Goal: Task Accomplishment & Management: Complete application form

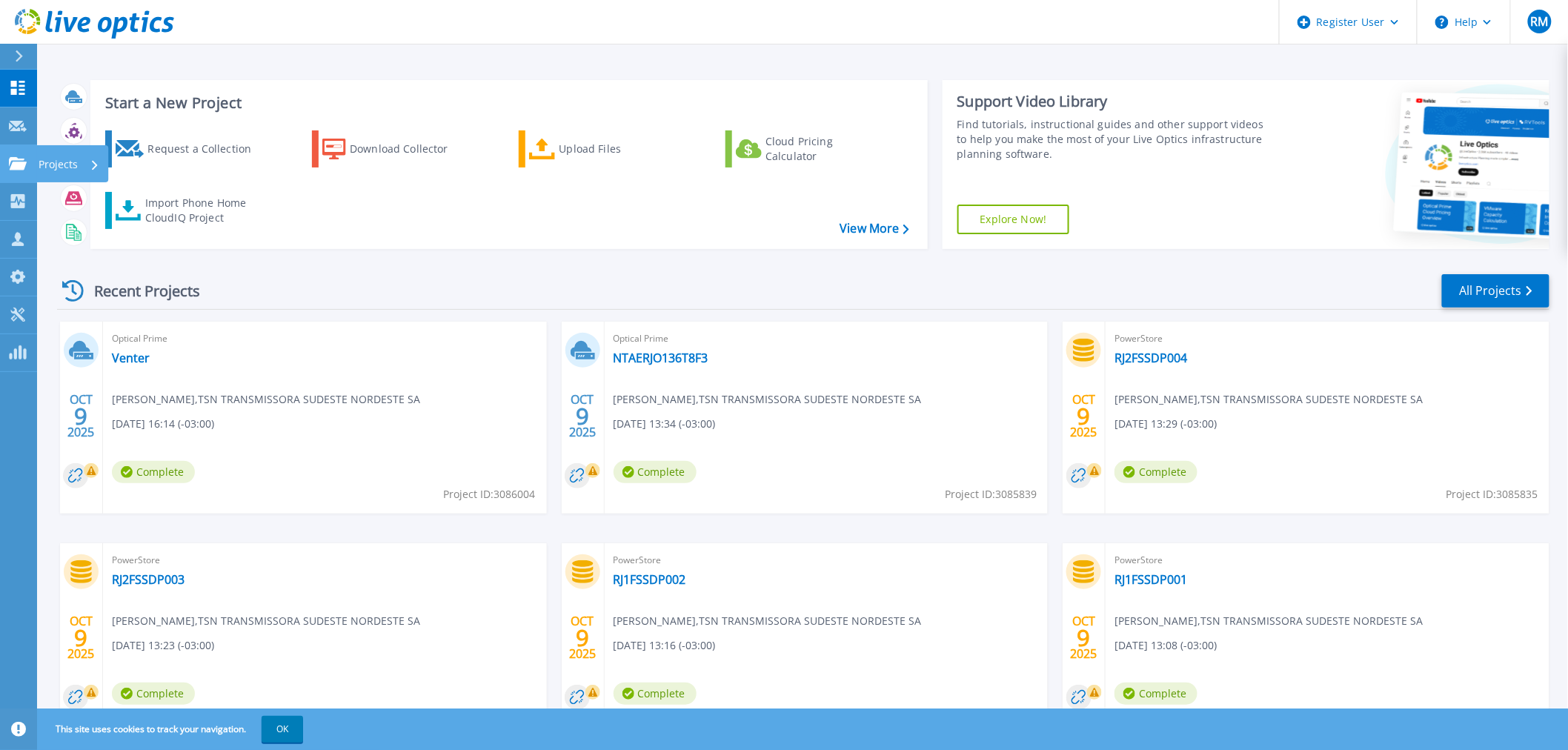
click at [16, 157] on icon at bounding box center [17, 163] width 18 height 13
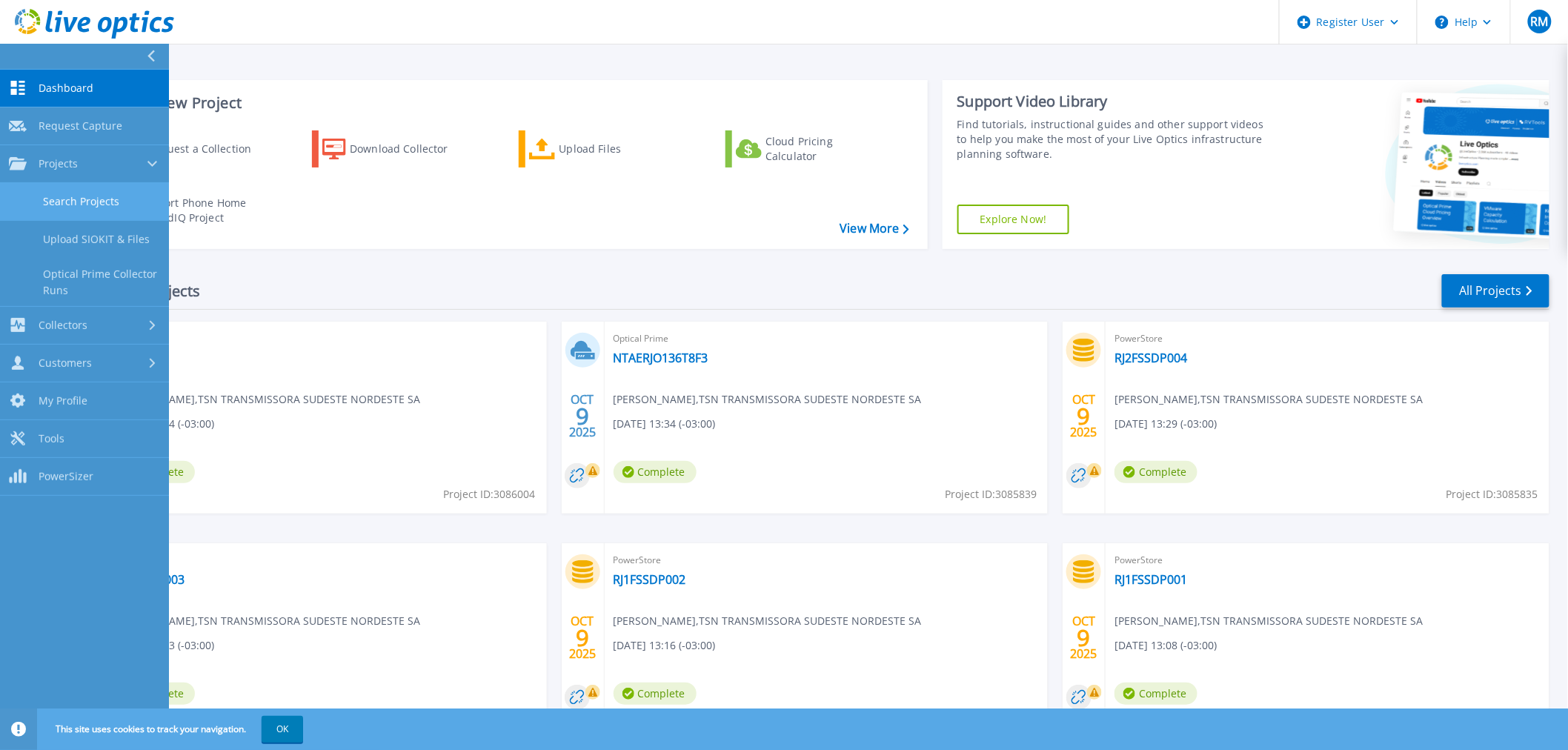
click at [113, 197] on link "Search Projects" at bounding box center [84, 202] width 169 height 38
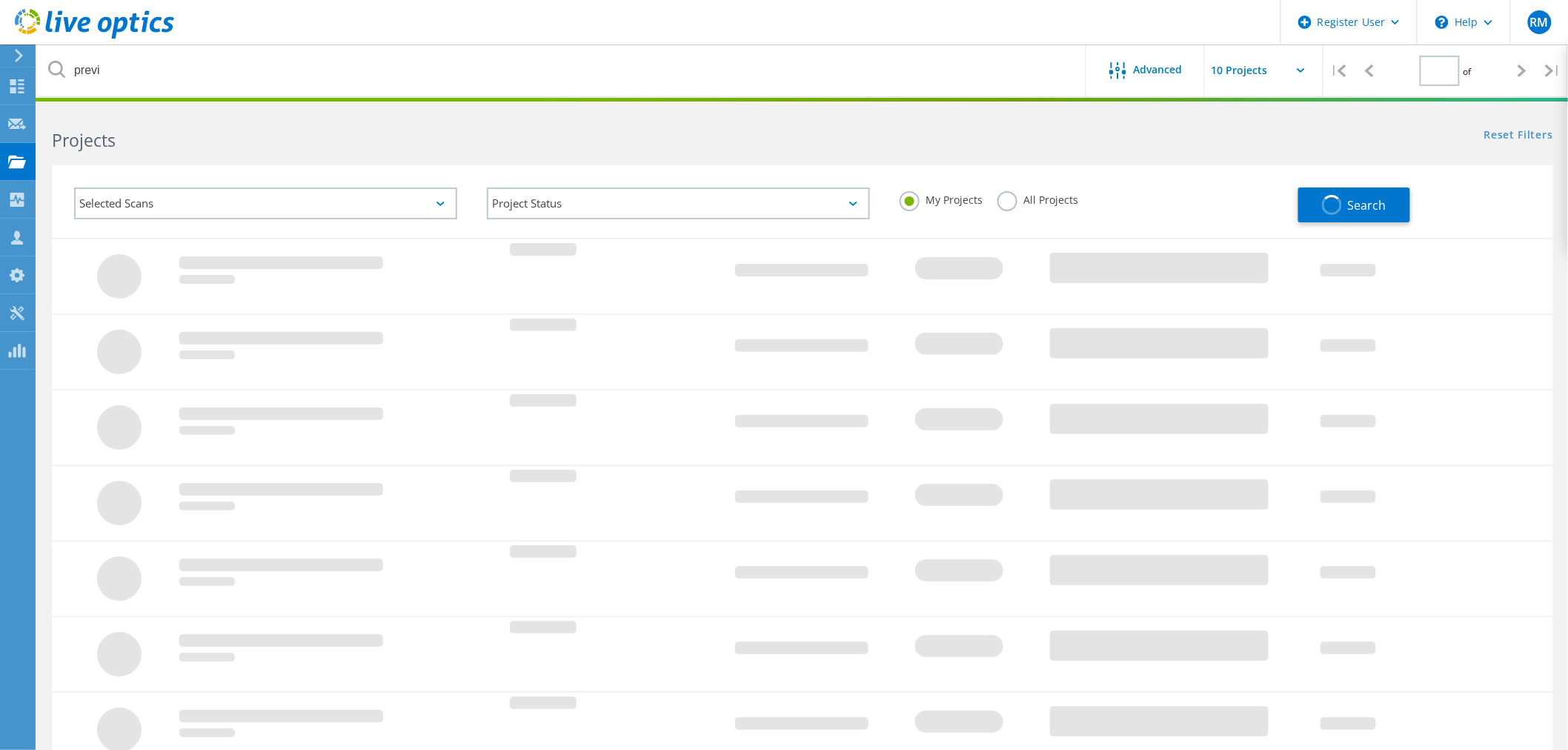
type input "1"
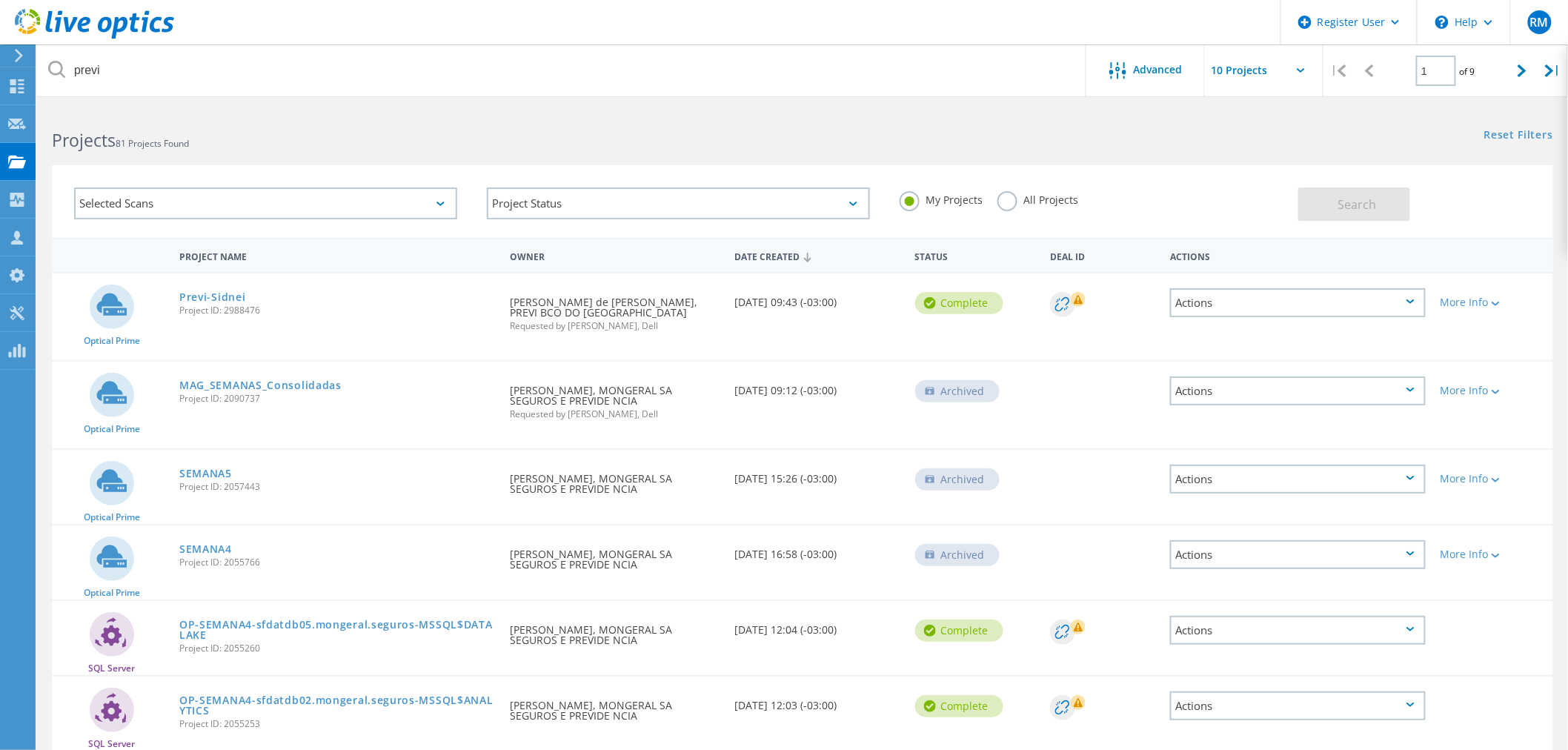
click at [1014, 203] on label "All Projects" at bounding box center [1038, 199] width 81 height 14
click at [0, 0] on input "All Projects" at bounding box center [0, 0] width 0 height 0
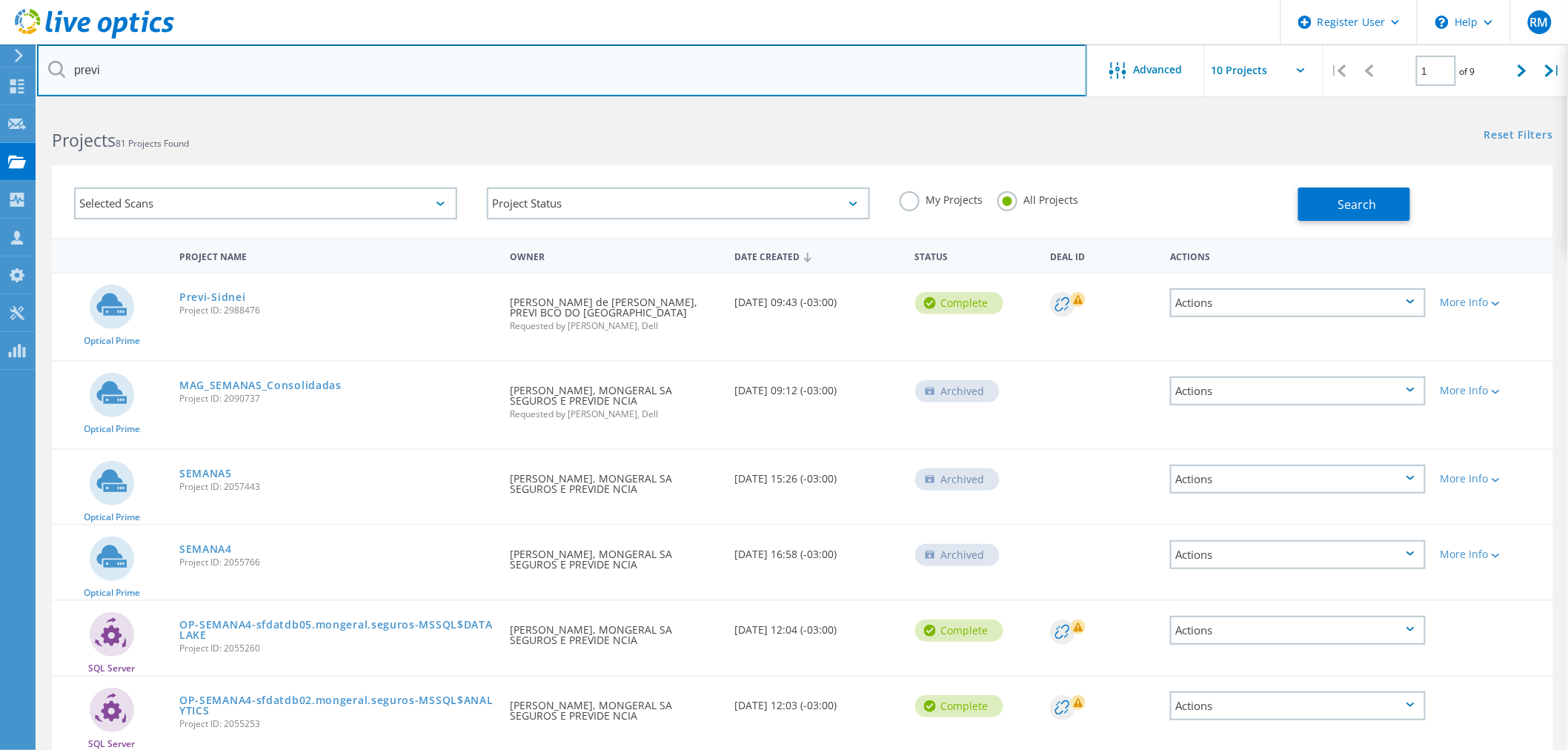
drag, startPoint x: 202, startPoint y: 68, endPoint x: 19, endPoint y: 46, distance: 184.3
click at [0, 107] on div "Register User \n Help Explore Helpful Articles Contact Support RM Dell User Rod…" at bounding box center [784, 610] width 1568 height 1005
type input "p"
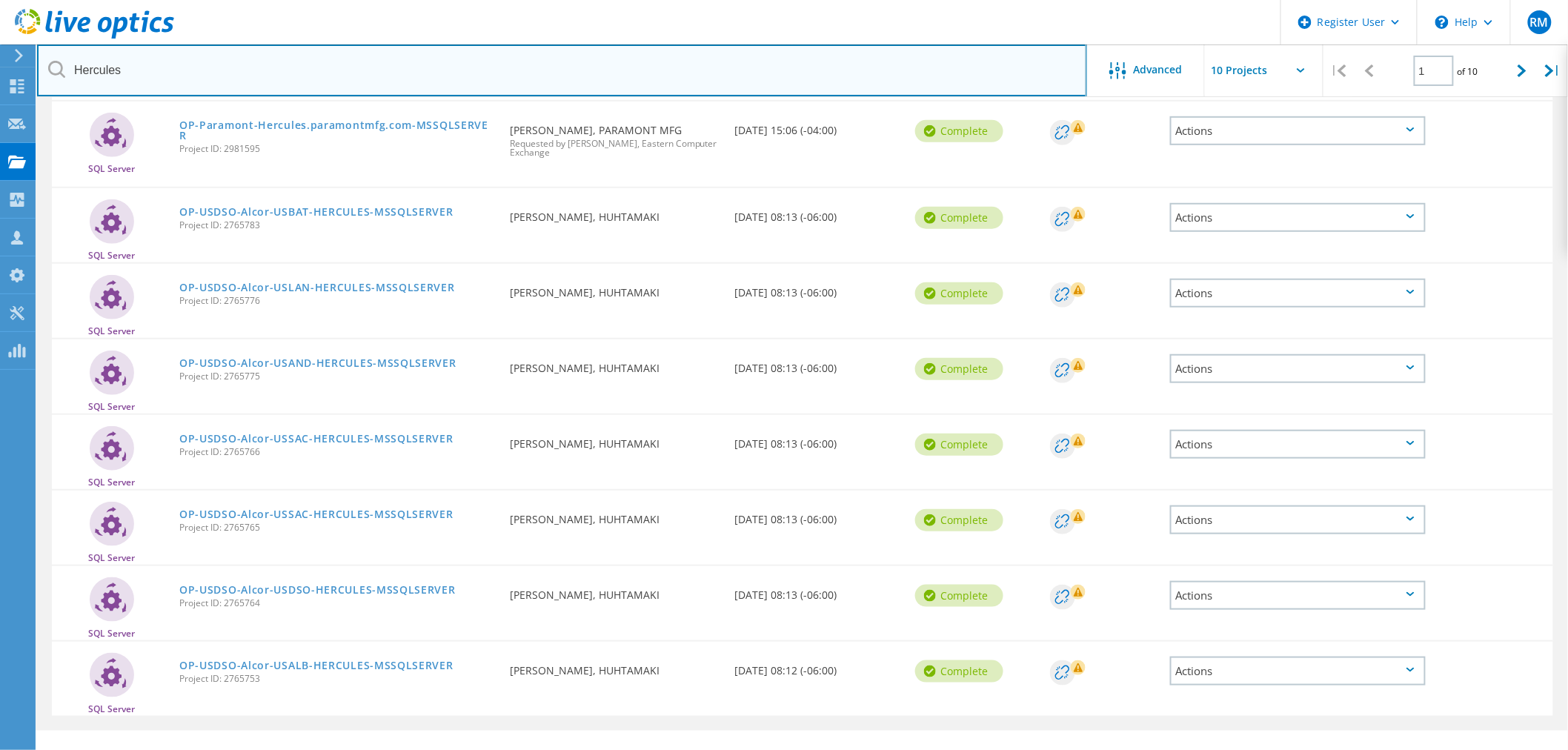
scroll to position [353, 0]
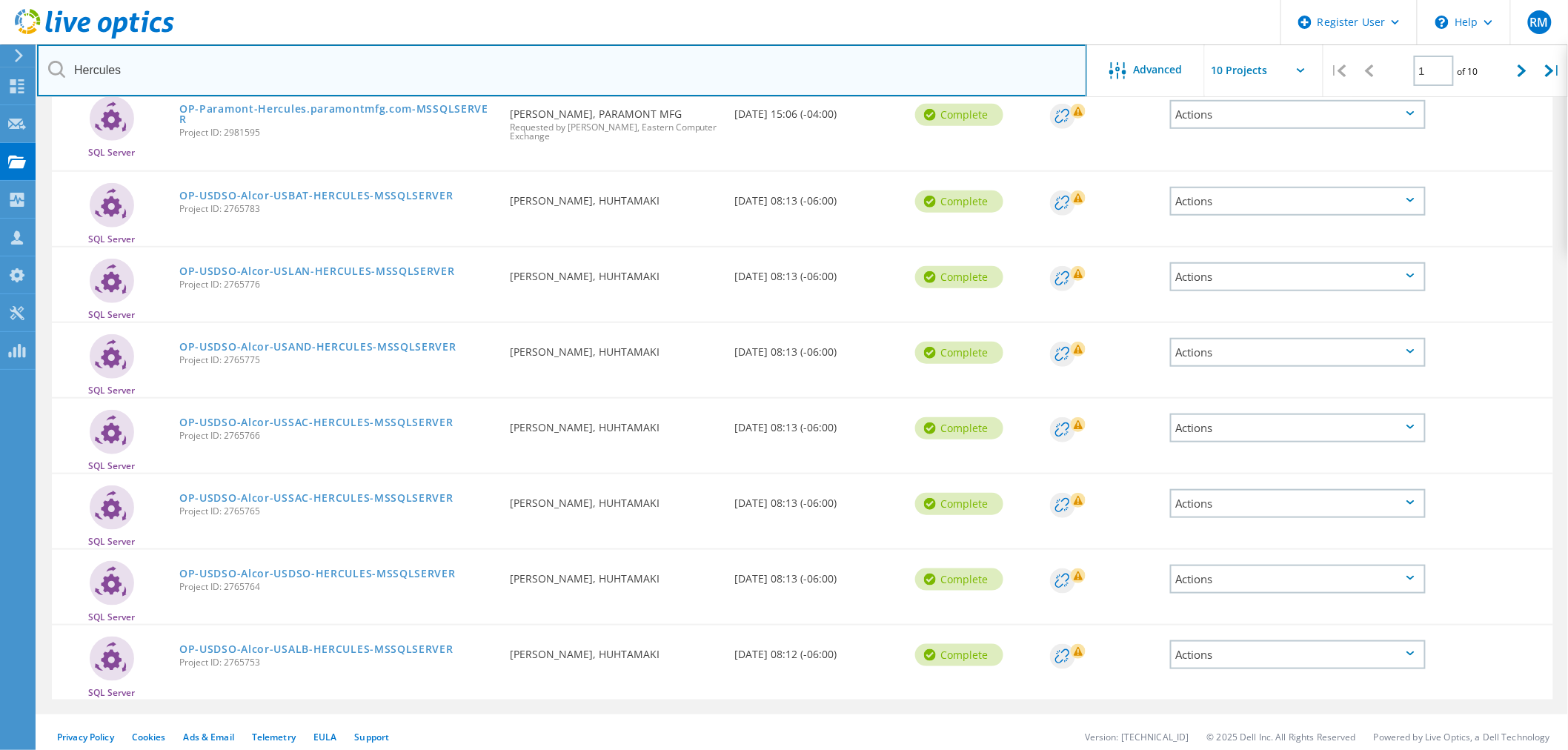
drag, startPoint x: 435, startPoint y: 64, endPoint x: 418, endPoint y: 87, distance: 28.6
click at [435, 64] on input "Hercules" at bounding box center [562, 70] width 1050 height 52
drag, startPoint x: 200, startPoint y: 59, endPoint x: 6, endPoint y: 57, distance: 194.0
click at [0, 56] on div "Register User \n Help Explore Helpful Articles Contact Support RM Dell User Rod…" at bounding box center [784, 257] width 1568 height 1004
click at [156, 80] on input "Hercules" at bounding box center [562, 70] width 1050 height 52
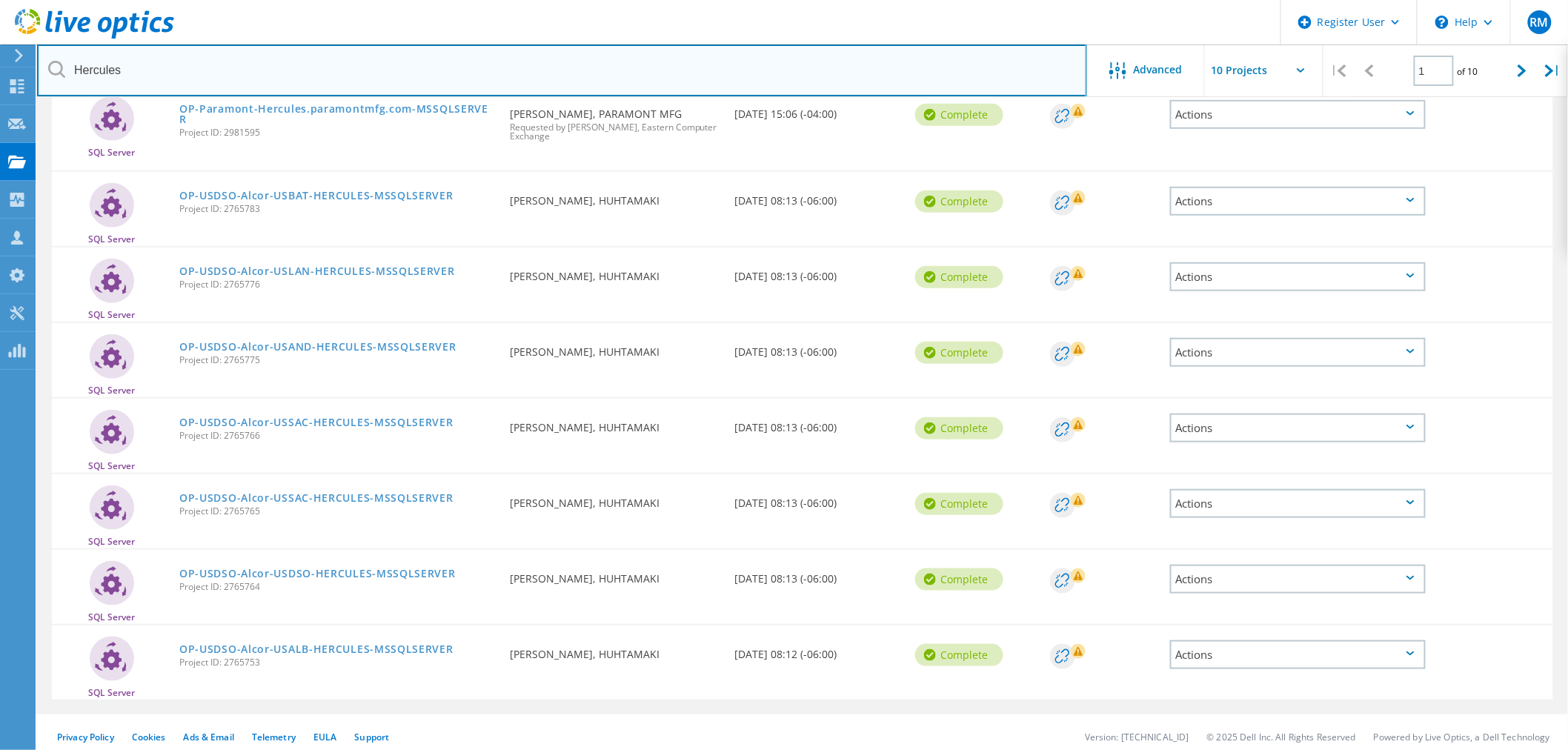
click at [156, 80] on input "Hercules" at bounding box center [562, 70] width 1050 height 52
paste input "[EMAIL_ADDRESS][DOMAIN_NAME]"
type input "[EMAIL_ADDRESS][DOMAIN_NAME]"
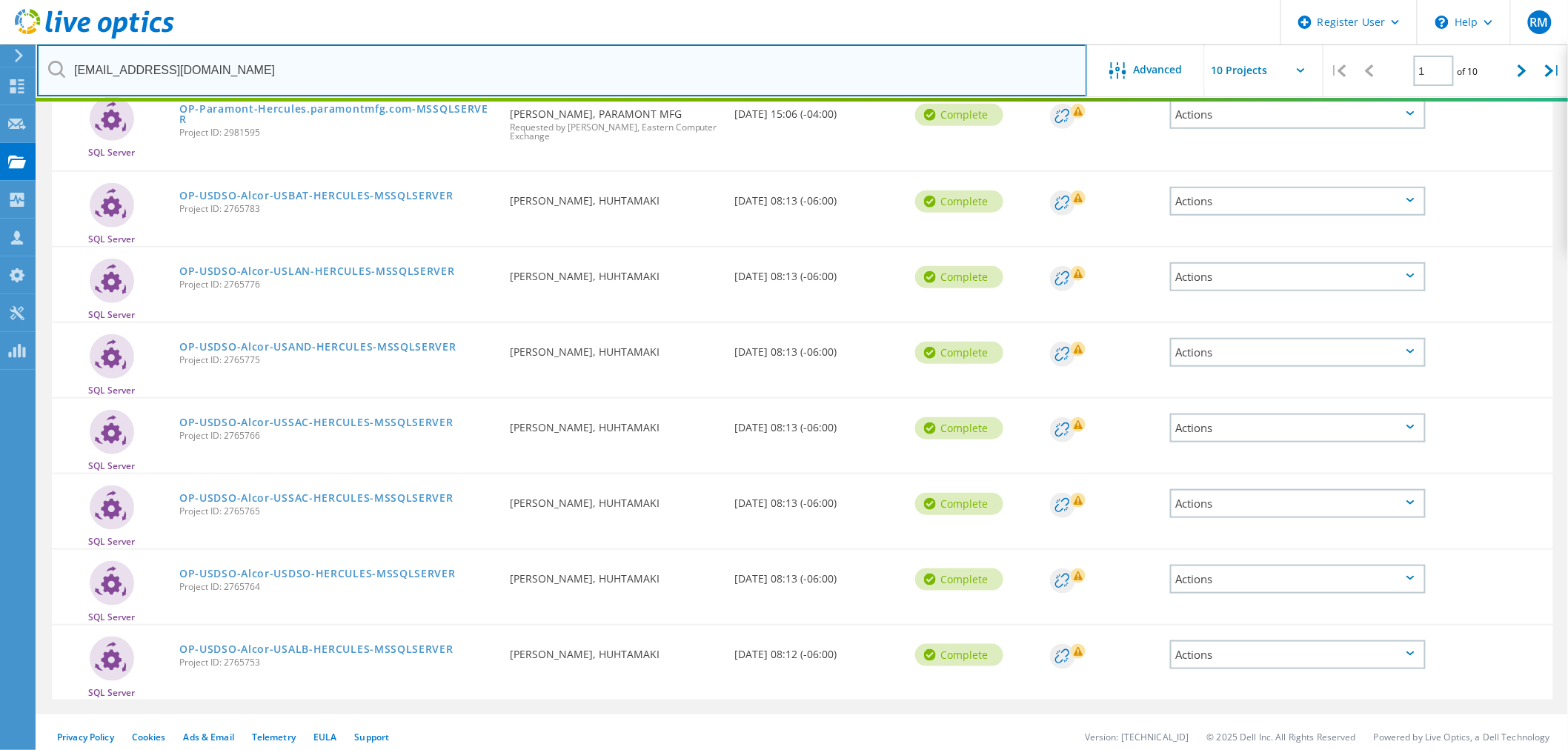
scroll to position [41, 0]
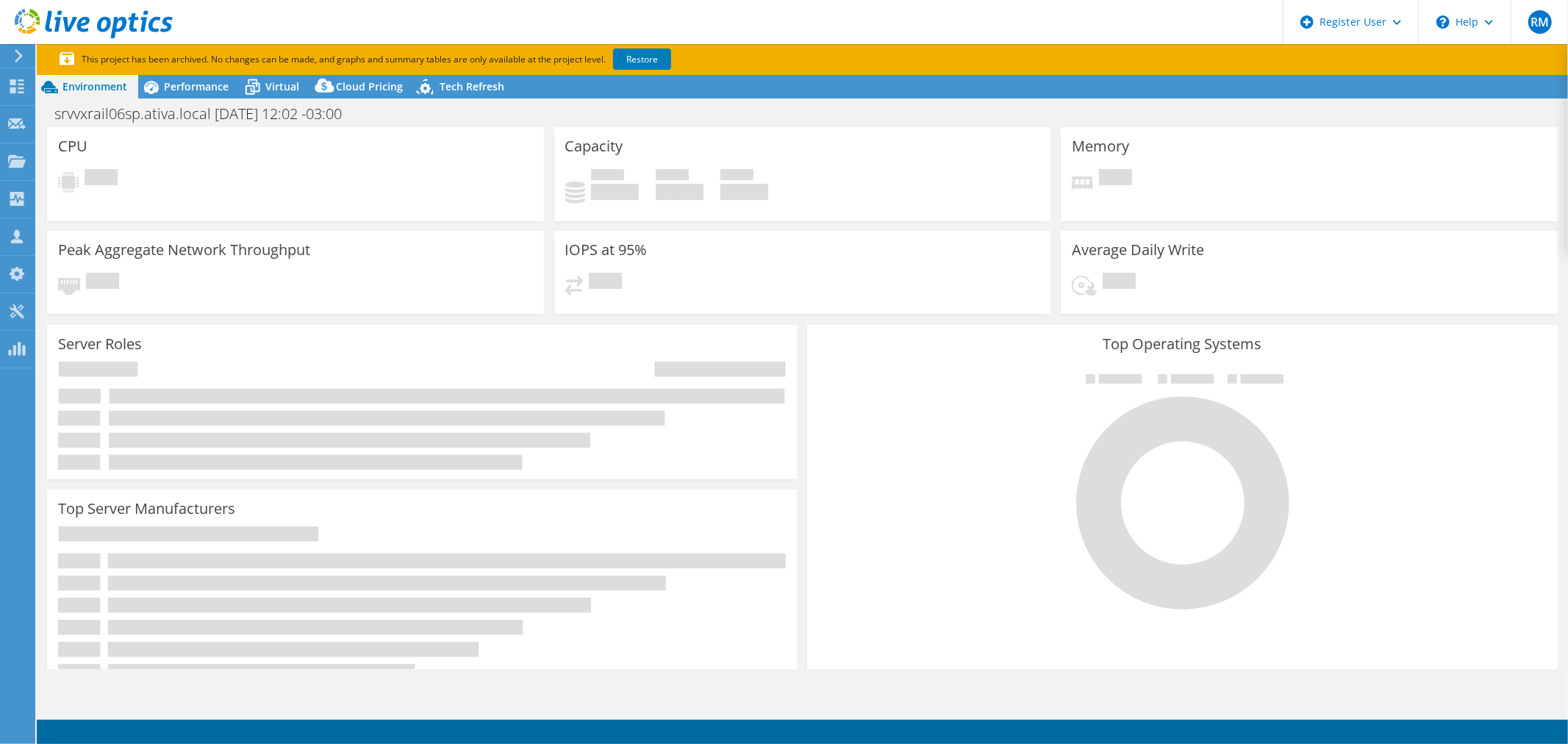
select select "USD"
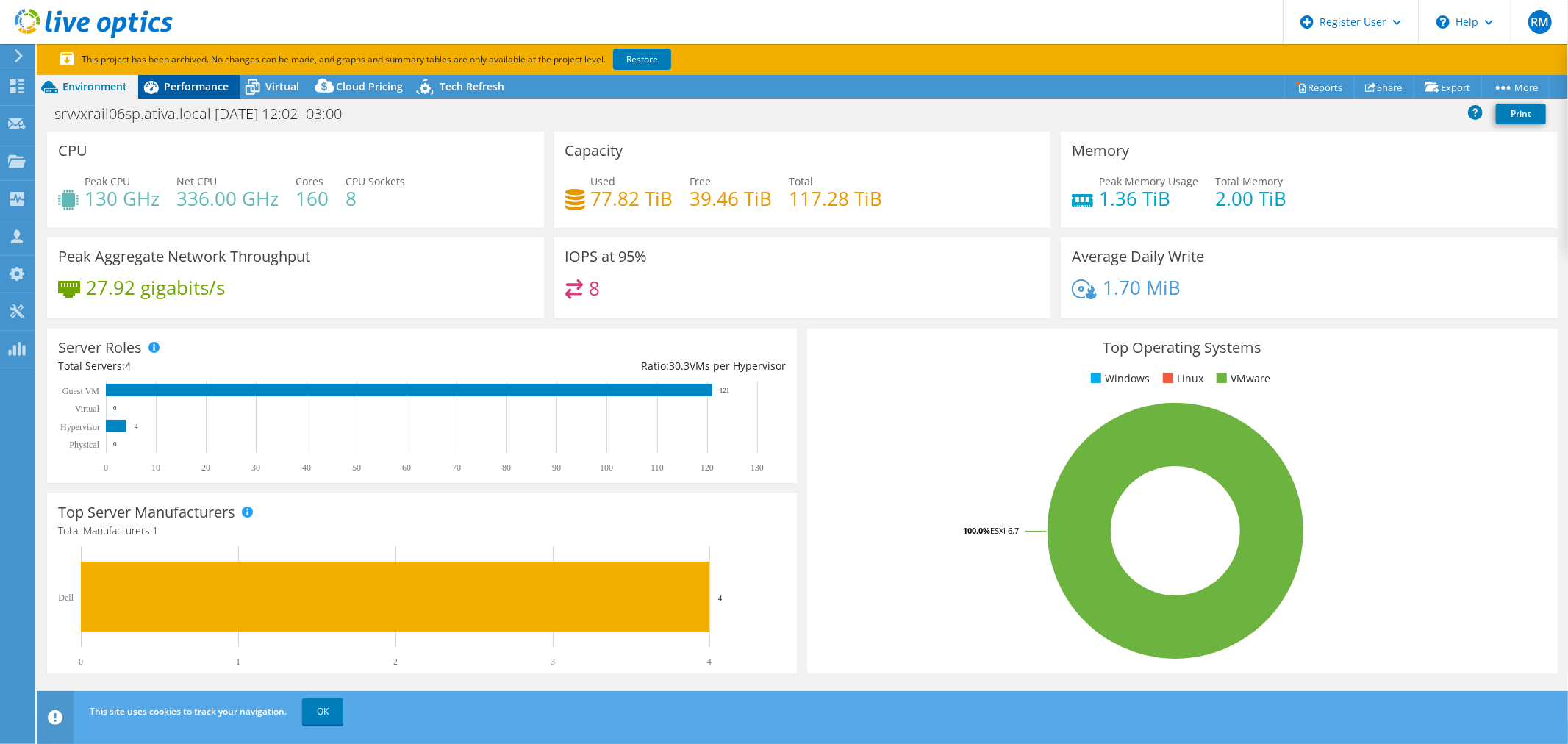
click at [214, 92] on span "Performance" at bounding box center [196, 87] width 65 height 14
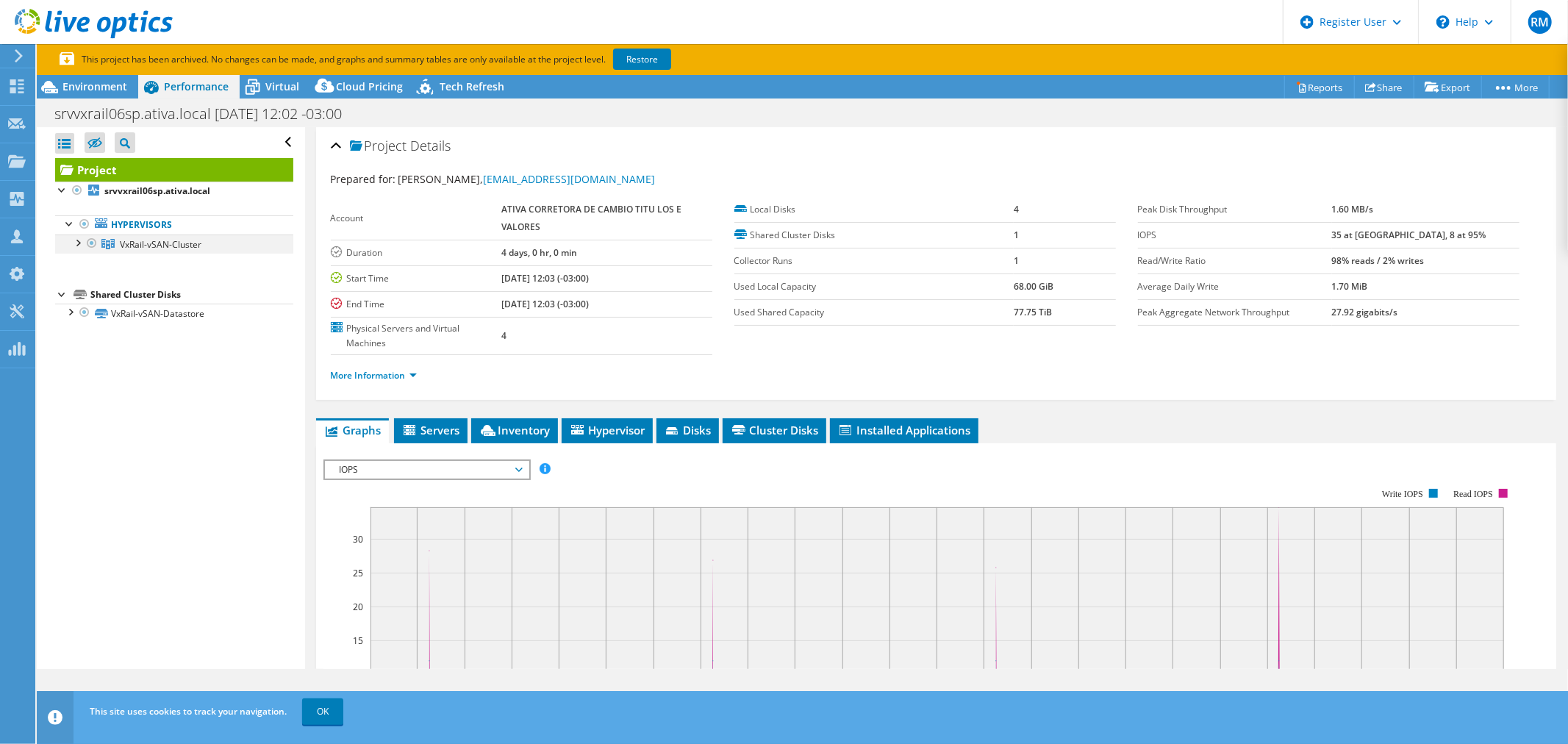
click at [81, 245] on div at bounding box center [77, 241] width 15 height 15
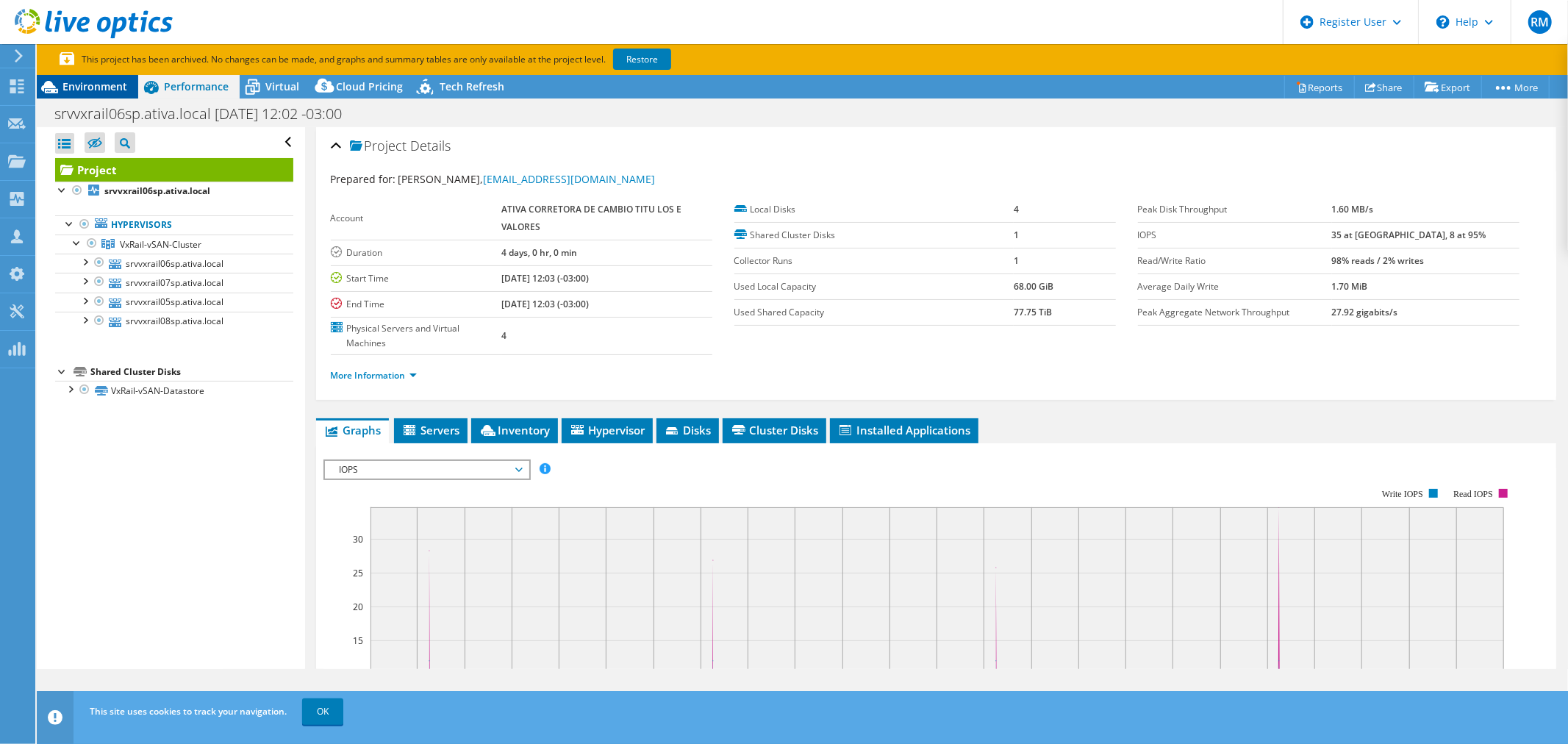
click at [118, 92] on span "Environment" at bounding box center [95, 87] width 65 height 14
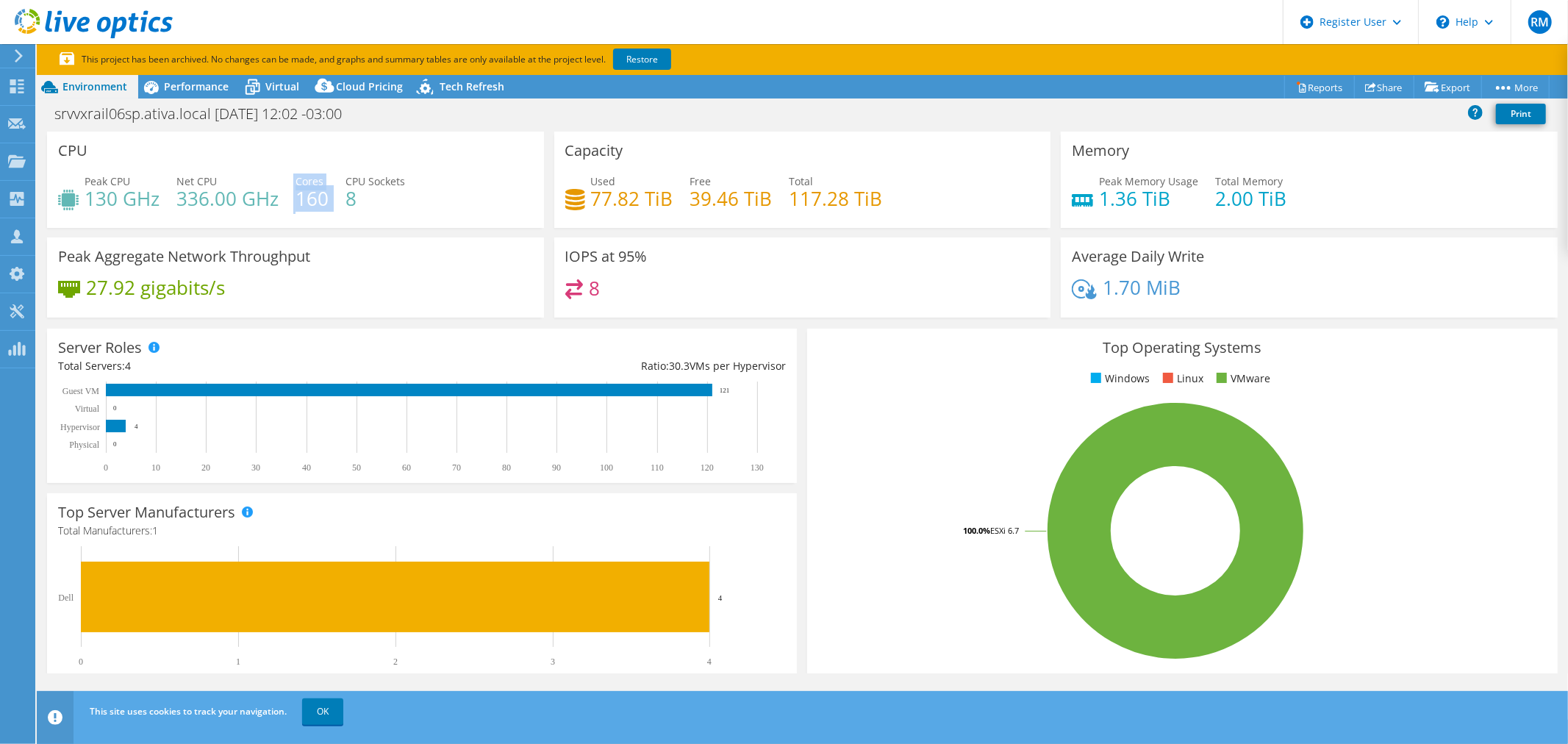
drag, startPoint x: 334, startPoint y: 204, endPoint x: 291, endPoint y: 177, distance: 50.8
click at [291, 177] on div "Peak CPU 130 GHz Net CPU 336.00 GHz Cores 160 CPU Sockets 8" at bounding box center [295, 197] width 475 height 48
click at [292, 179] on div "Peak CPU 130 GHz Net CPU 336.00 GHz Cores 160 CPU Sockets 8" at bounding box center [295, 197] width 475 height 48
click at [179, 83] on span "Performance" at bounding box center [196, 87] width 65 height 14
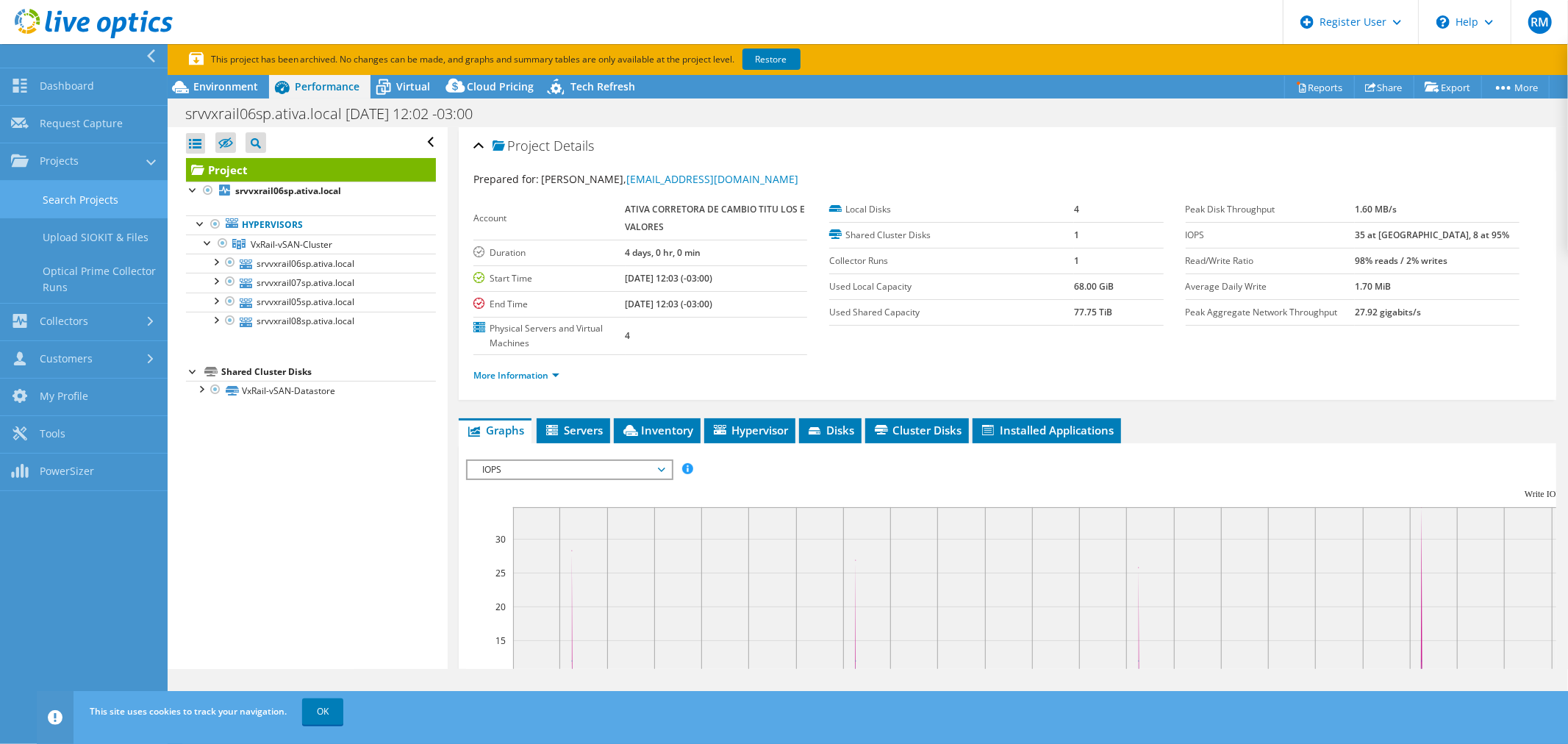
click at [79, 206] on link "Search Projects" at bounding box center [84, 199] width 167 height 38
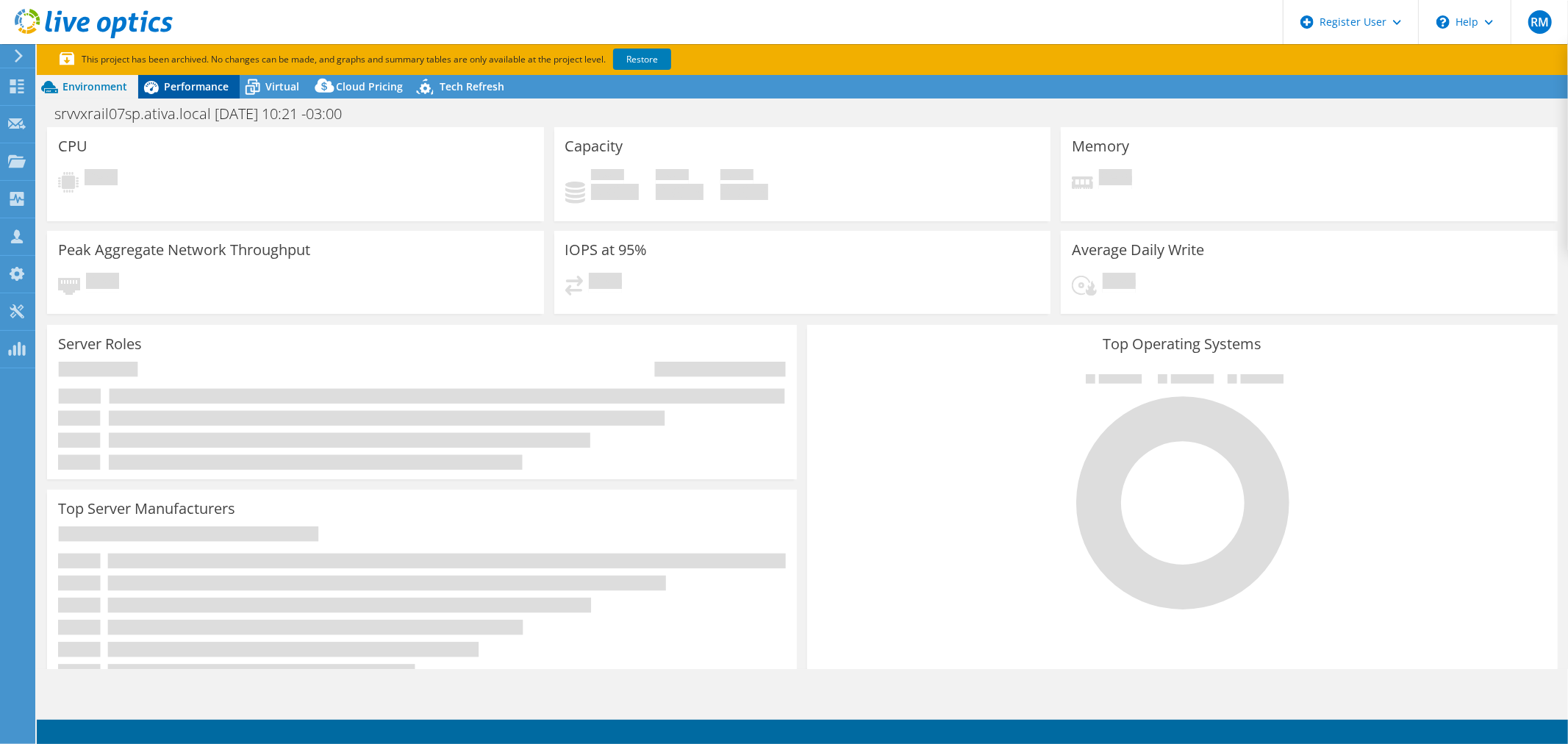
select select "SouthAmerica"
select select "USD"
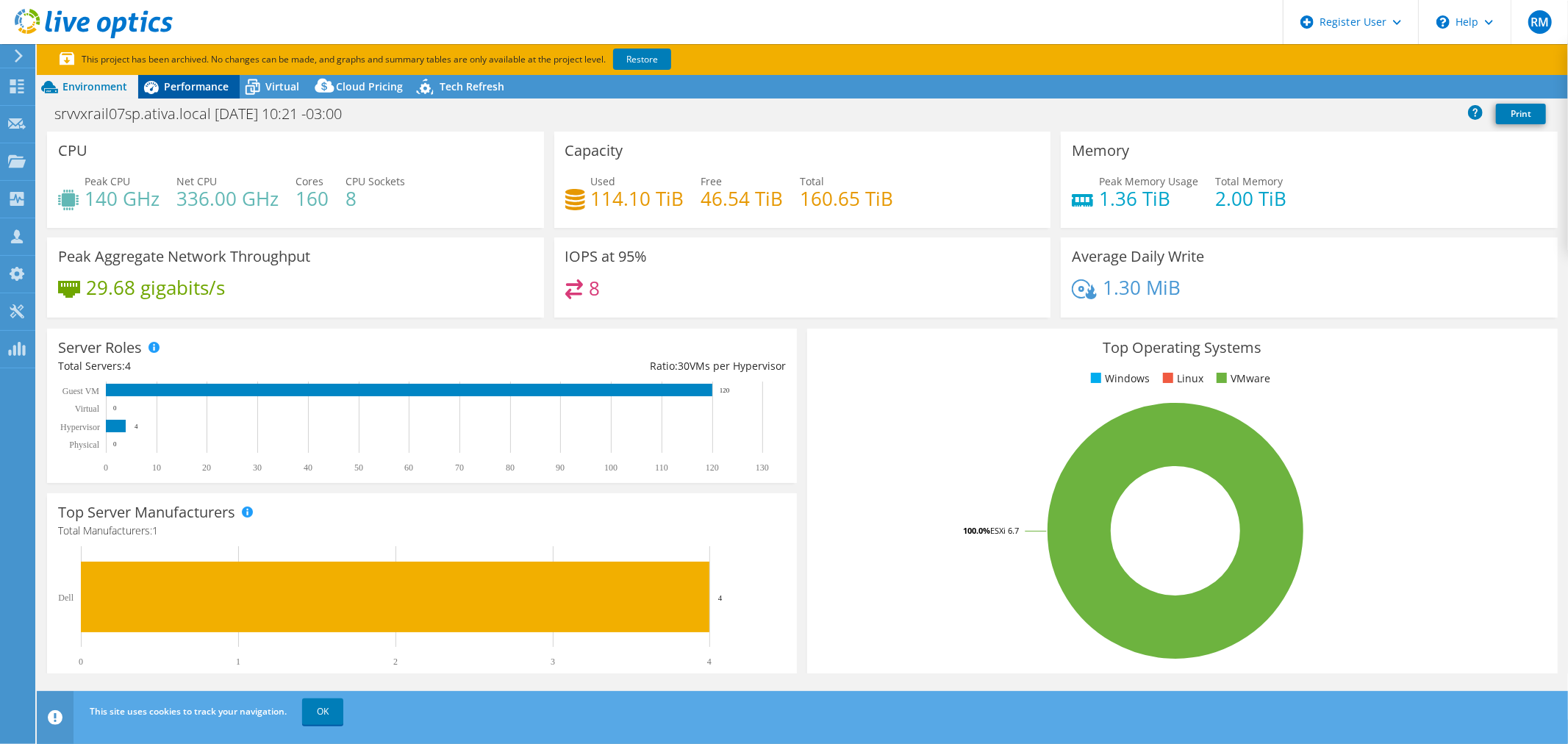
click at [217, 86] on span "Performance" at bounding box center [196, 87] width 65 height 14
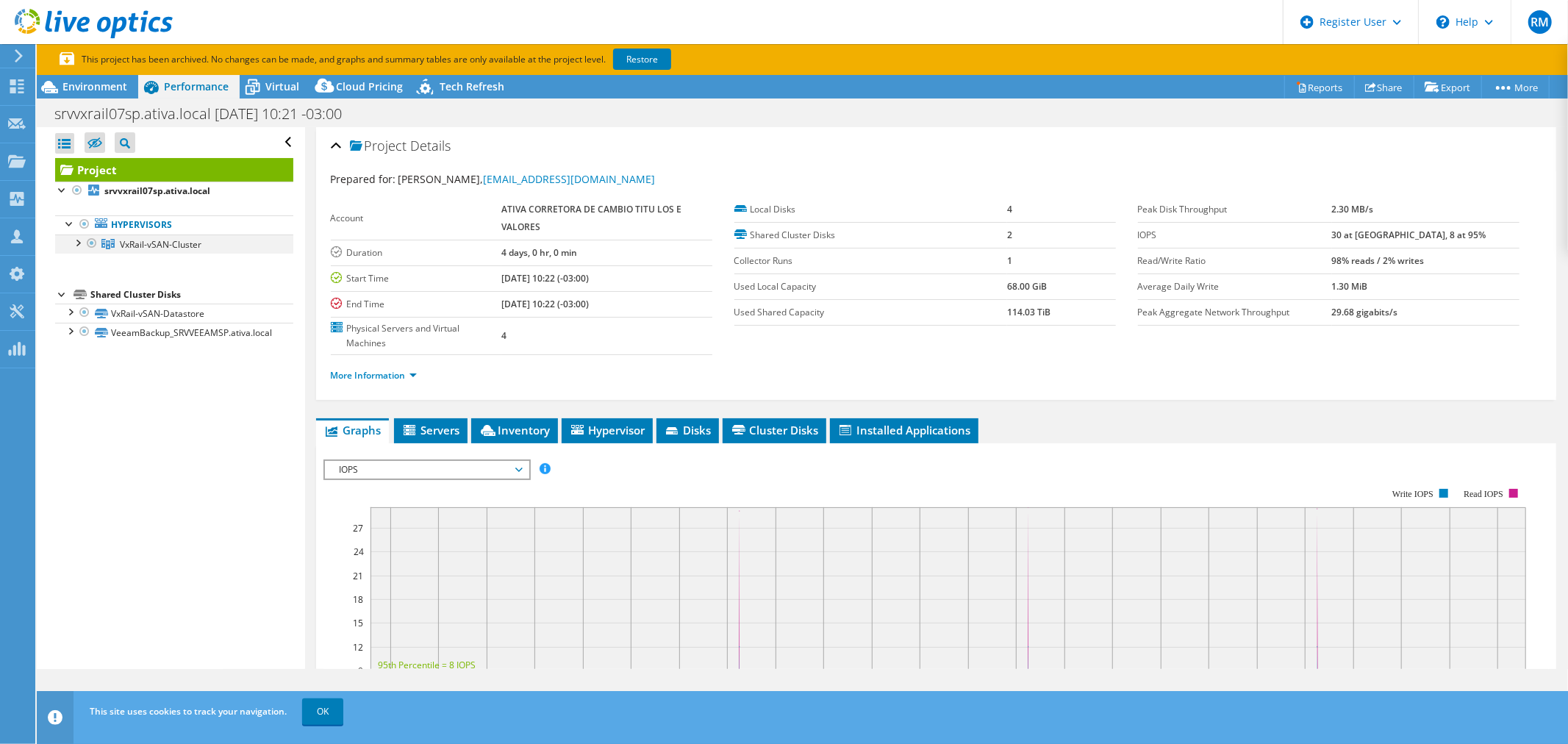
click at [75, 242] on div at bounding box center [77, 241] width 15 height 15
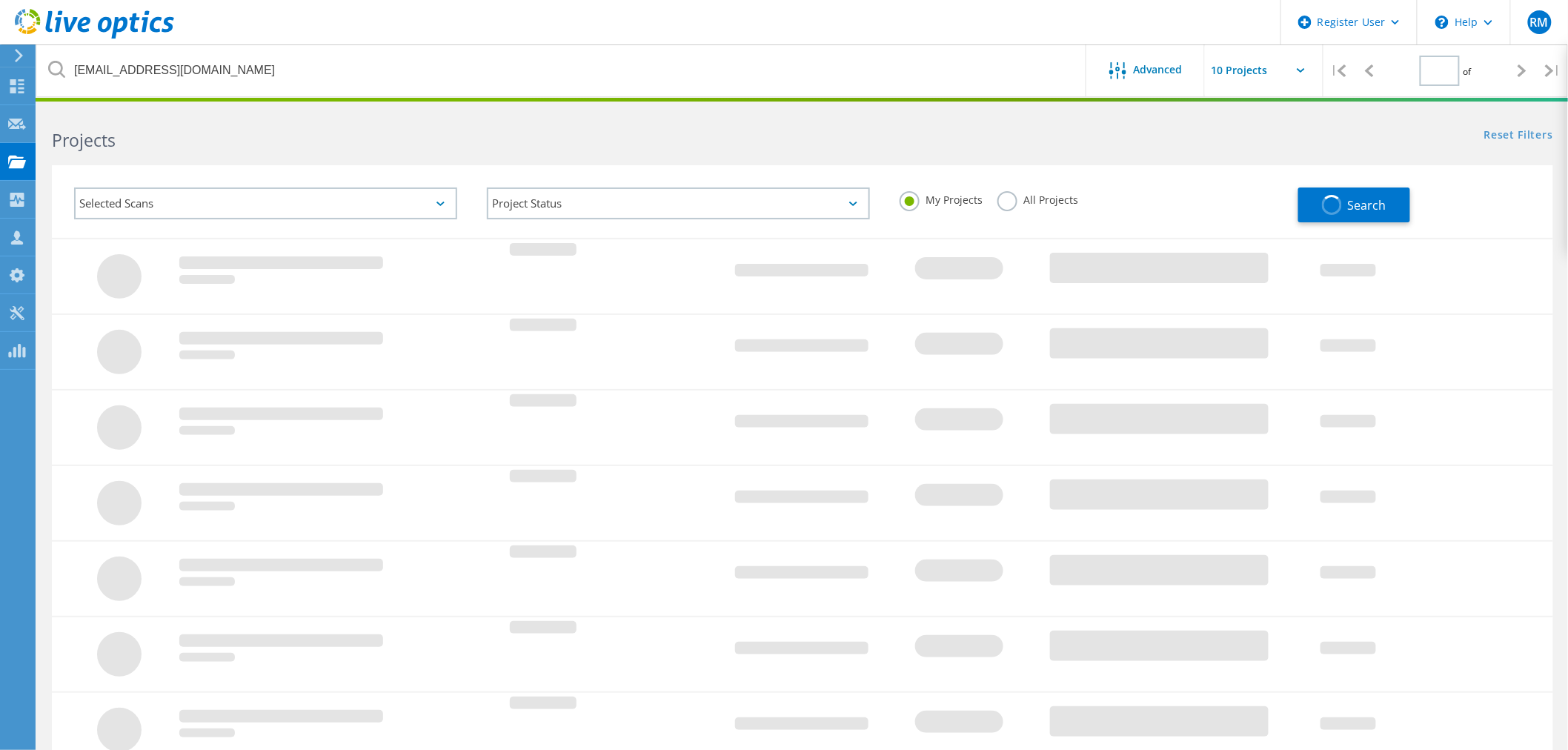
type input "1"
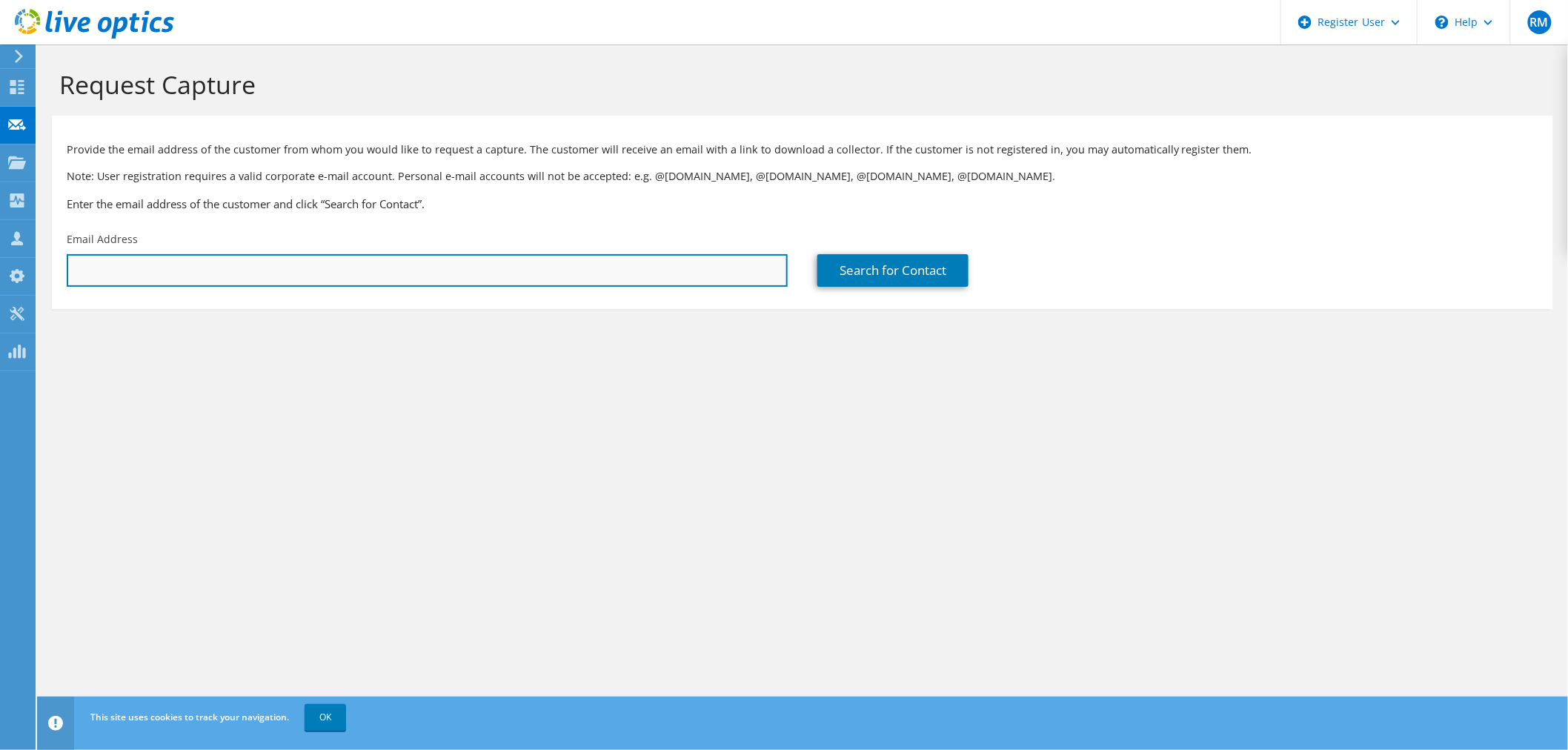
click at [299, 274] on input "text" at bounding box center [427, 270] width 721 height 32
paste input "[EMAIL_ADDRESS][DOMAIN_NAME]"
type input "[EMAIL_ADDRESS][DOMAIN_NAME]"
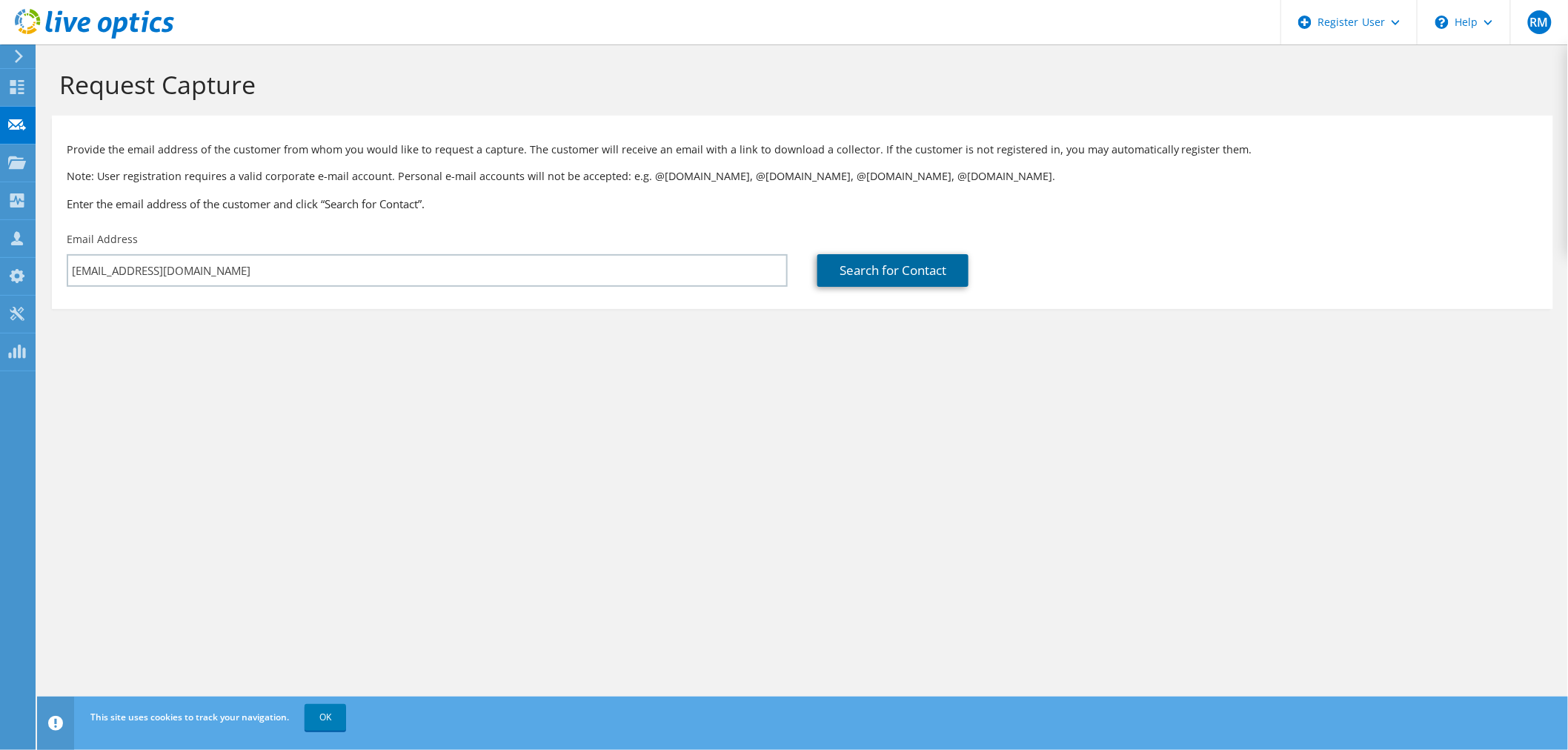
click at [877, 280] on link "Search for Contact" at bounding box center [894, 270] width 151 height 32
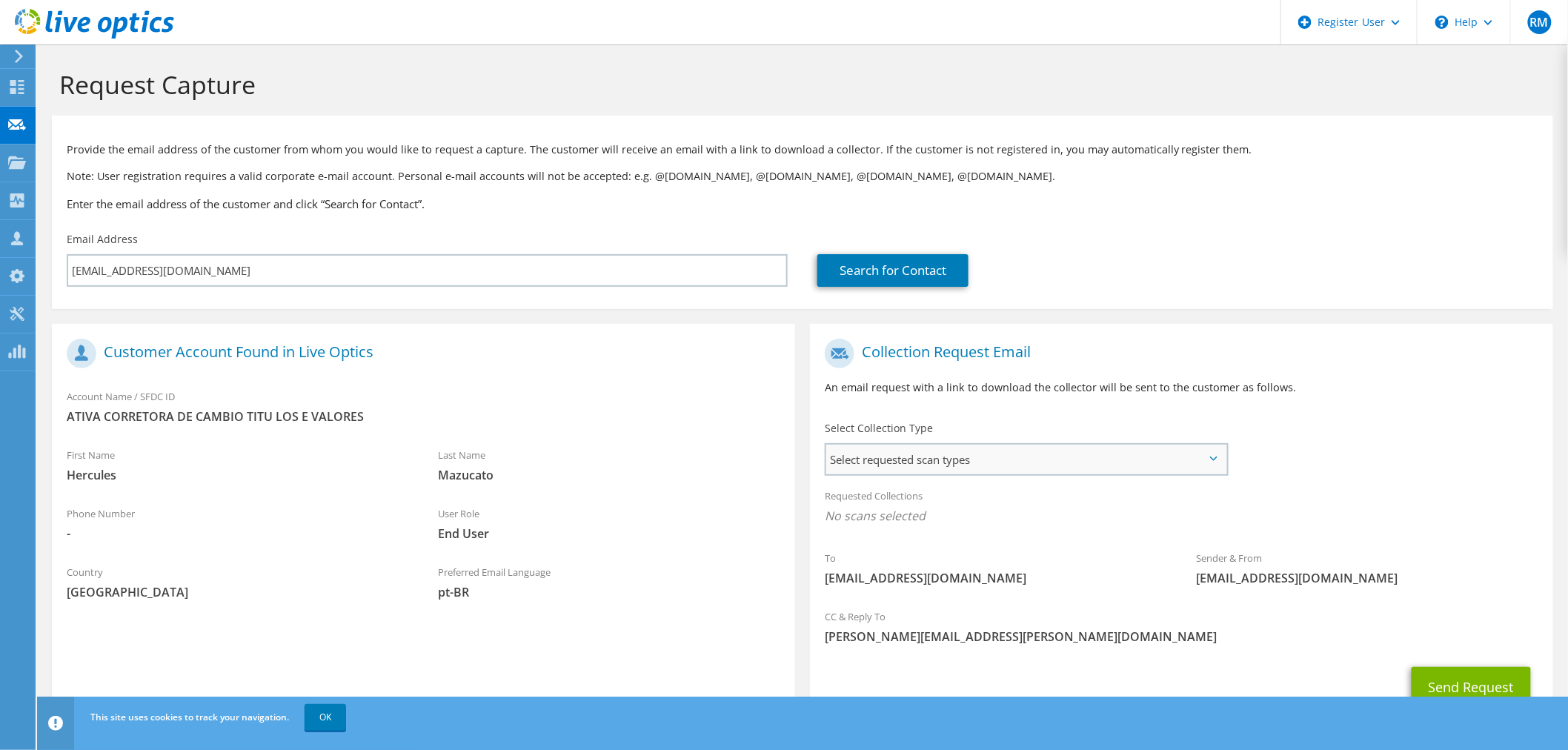
click at [1063, 458] on span "Select requested scan types" at bounding box center [1027, 459] width 400 height 30
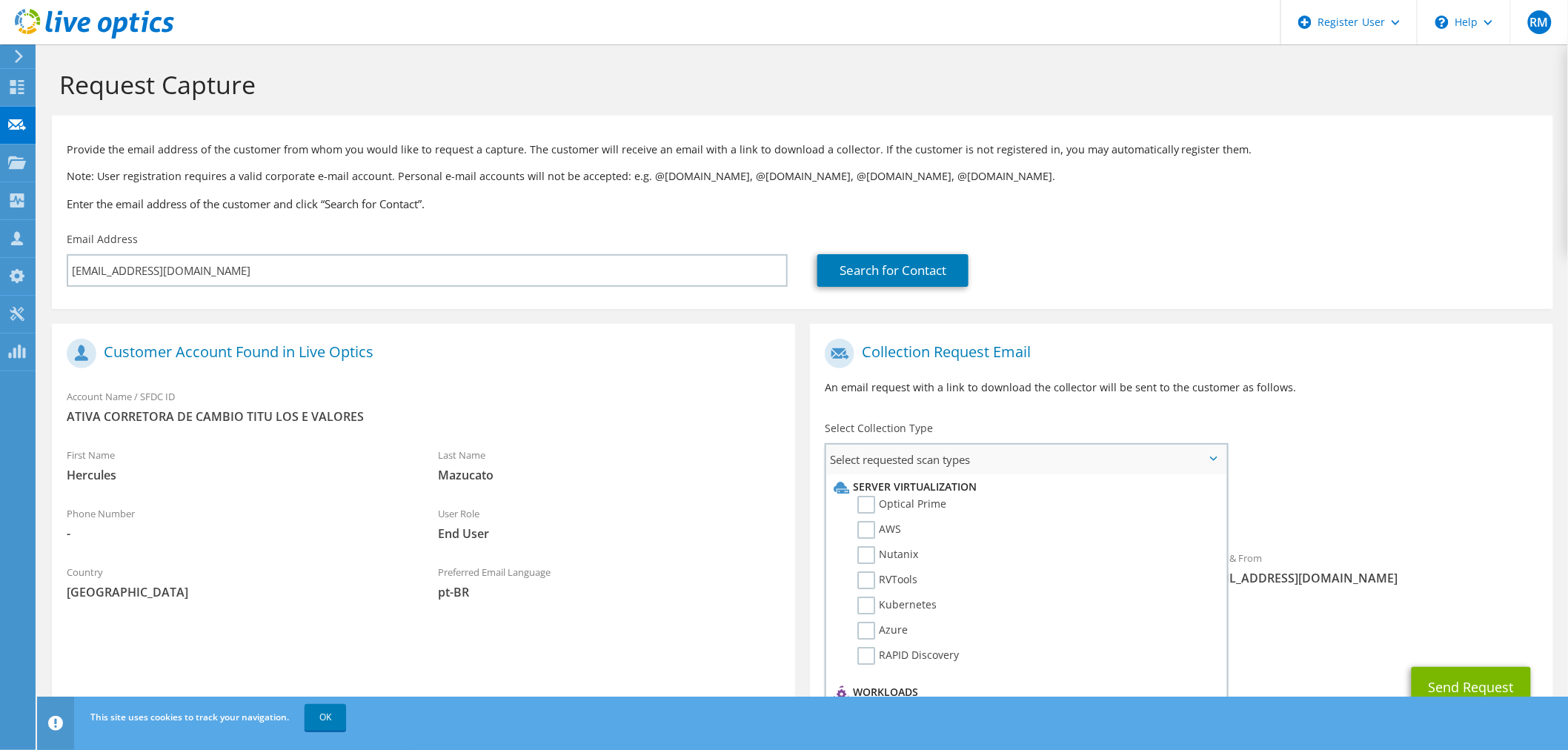
click at [912, 495] on li "Server Virtualization" at bounding box center [1025, 487] width 389 height 18
click at [922, 500] on label "Optical Prime" at bounding box center [901, 504] width 89 height 18
click at [0, 0] on input "Optical Prime" at bounding box center [0, 0] width 0 height 0
click at [1399, 470] on div "To [EMAIL_ADDRESS][DOMAIN_NAME] Sender & From [EMAIL_ADDRESS][DOMAIN_NAME]" at bounding box center [1181, 468] width 743 height 274
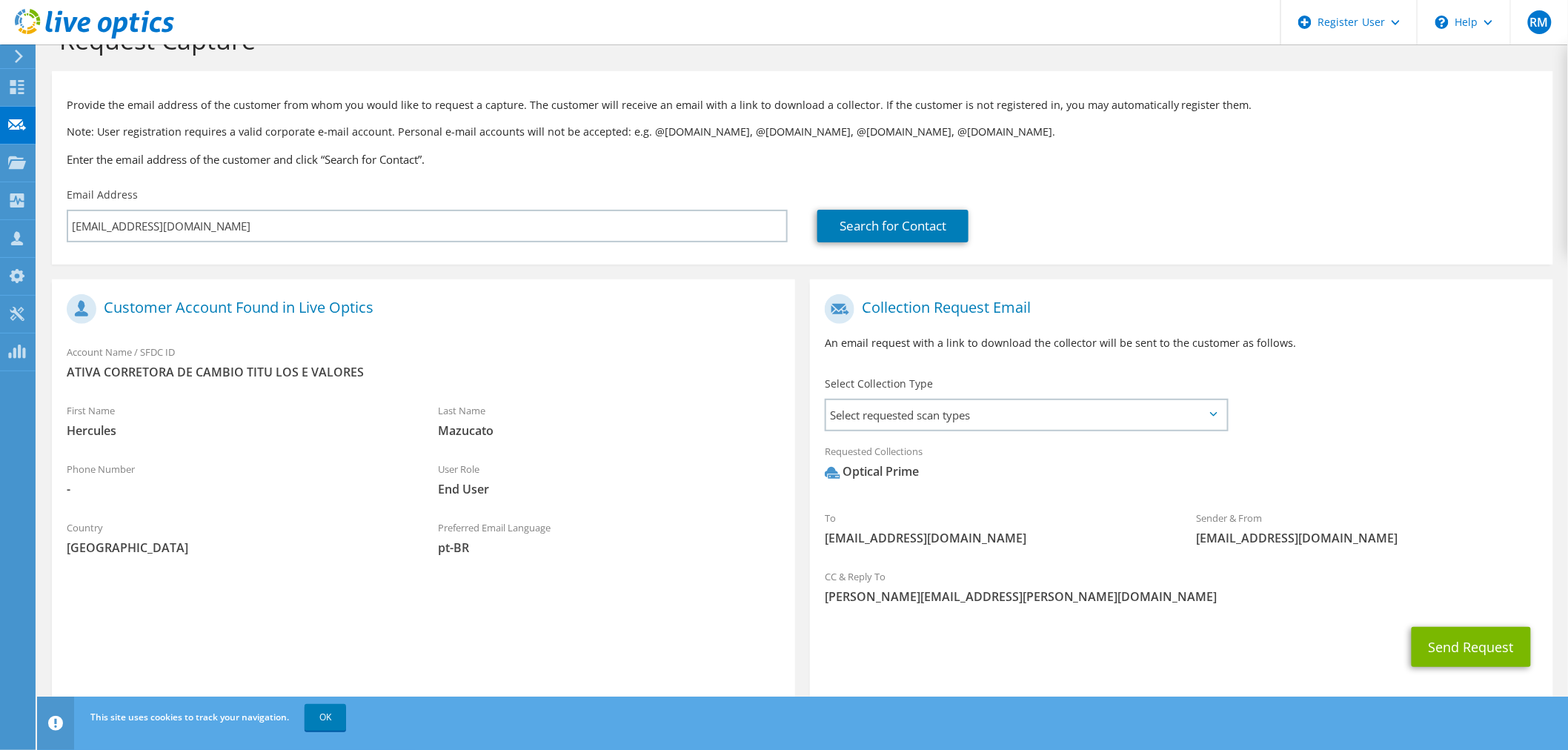
scroll to position [67, 0]
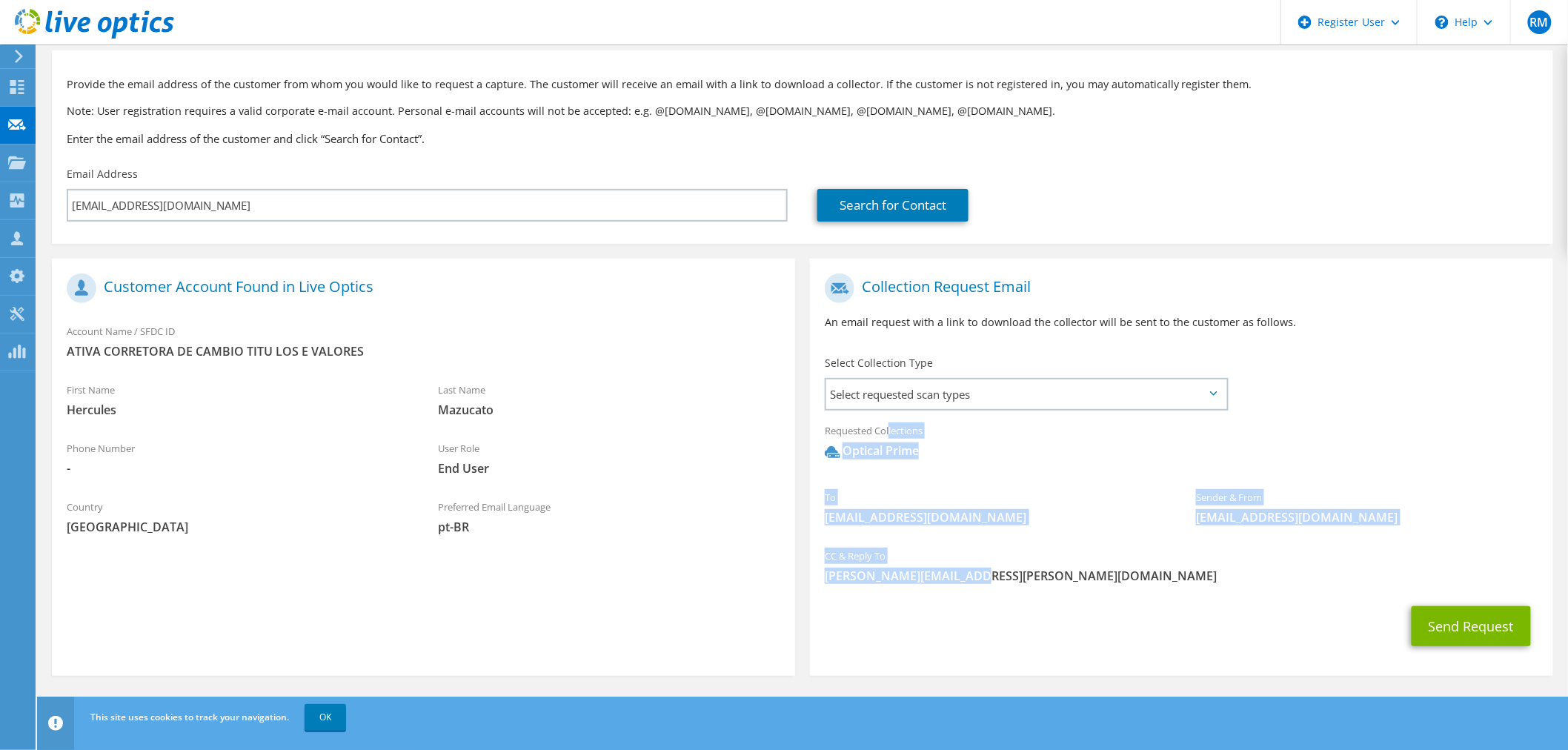
drag, startPoint x: 1008, startPoint y: 578, endPoint x: 820, endPoint y: 429, distance: 239.9
click at [820, 429] on section "Collection Request Email An email request with a link to download the collector…" at bounding box center [1181, 467] width 743 height 418
click at [1191, 453] on span "Optical Prime" at bounding box center [1182, 455] width 714 height 24
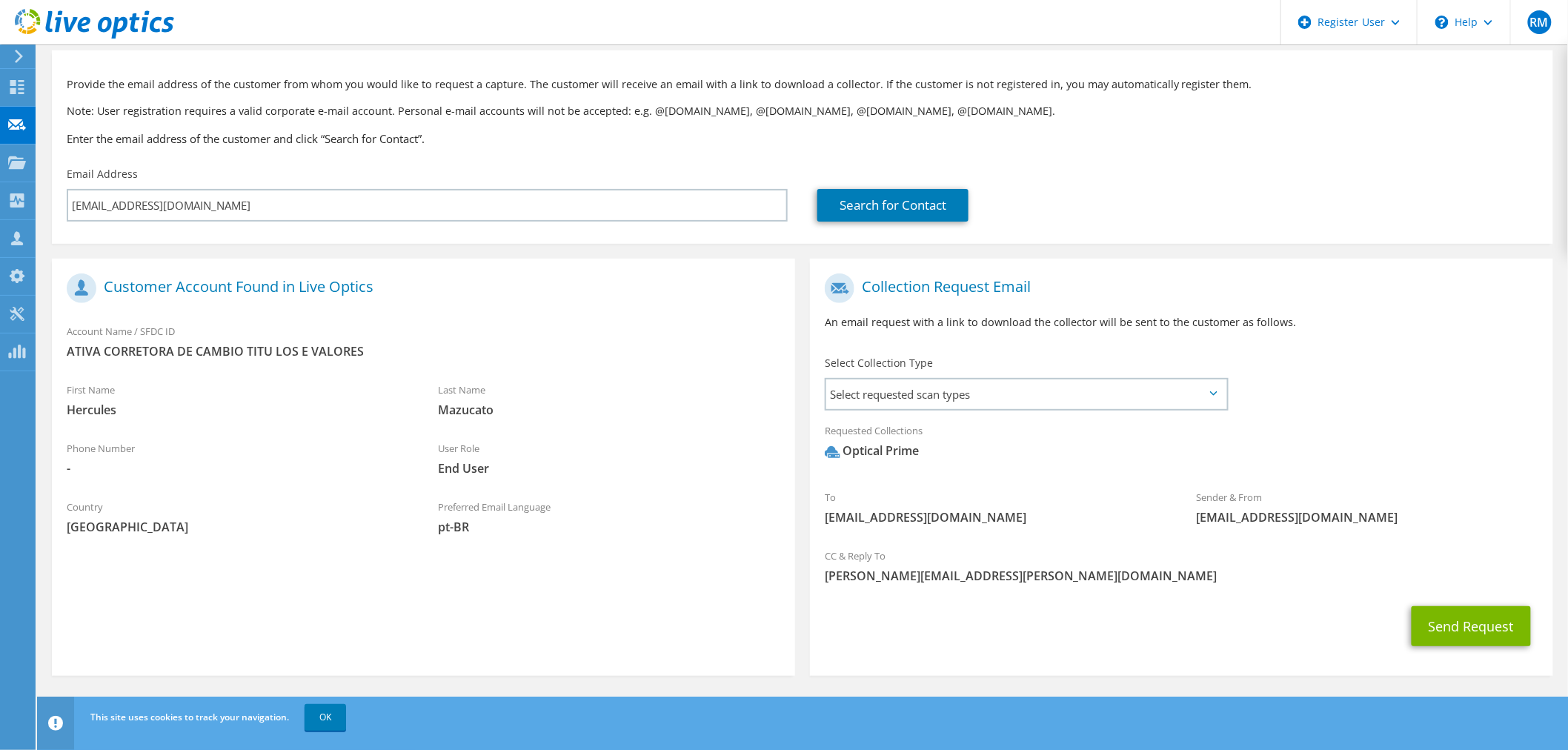
click at [976, 518] on span "hercules.mazucato@ativainvestimentos.com.br" at bounding box center [996, 517] width 342 height 17
click at [960, 618] on div "Send Request" at bounding box center [1181, 626] width 743 height 55
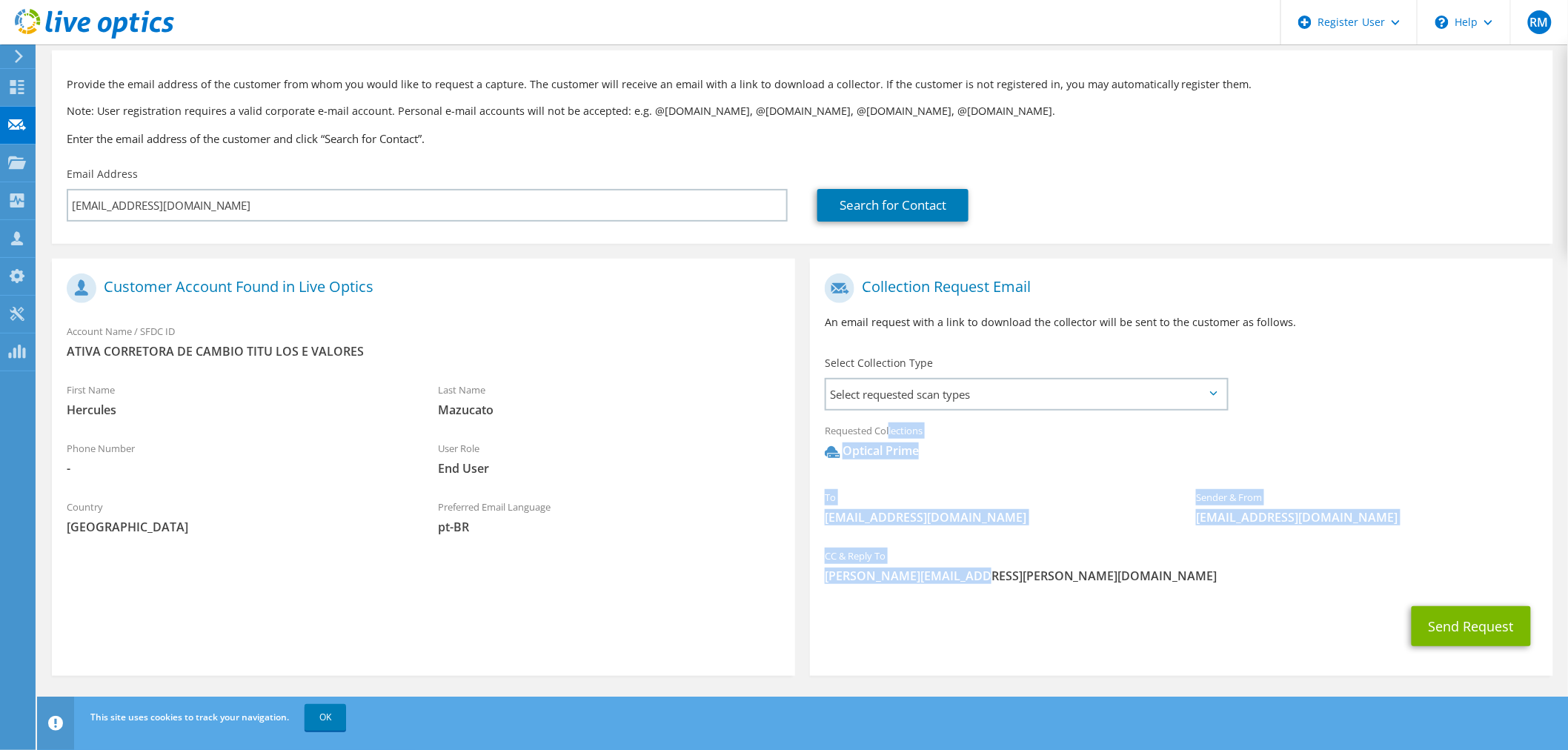
drag, startPoint x: 982, startPoint y: 583, endPoint x: 812, endPoint y: 429, distance: 229.4
click at [812, 429] on section "Collection Request Email An email request with a link to download the collector…" at bounding box center [1181, 467] width 743 height 418
click at [1020, 477] on div "Requested Collections No scans selected Optical Prime" at bounding box center [1181, 448] width 743 height 67
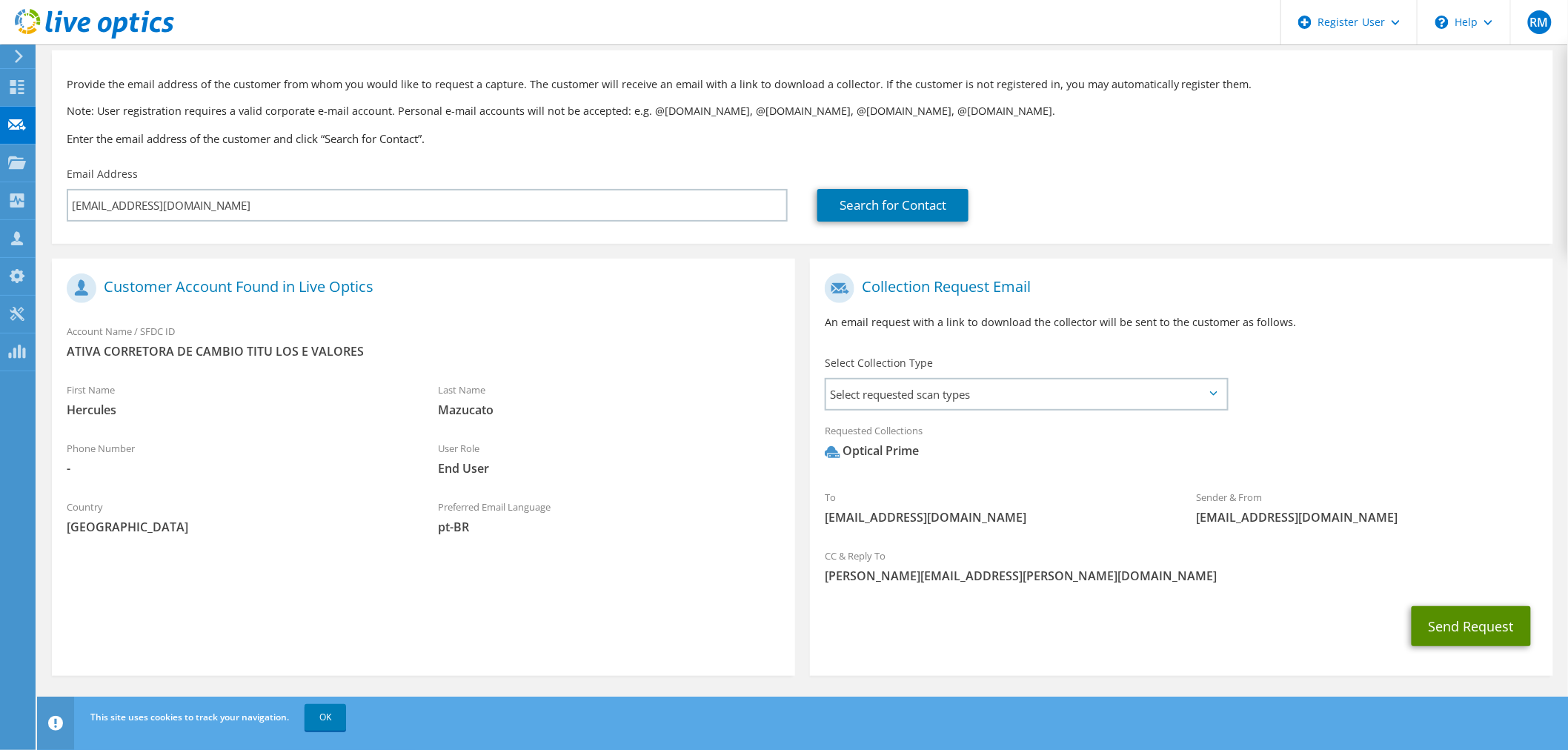
click at [1493, 630] on button "Send Request" at bounding box center [1471, 626] width 119 height 40
